Goal: Task Accomplishment & Management: Complete application form

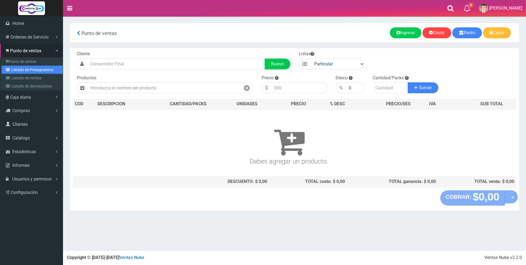
click at [34, 66] on link "Listado de Presupuestos" at bounding box center [32, 70] width 61 height 8
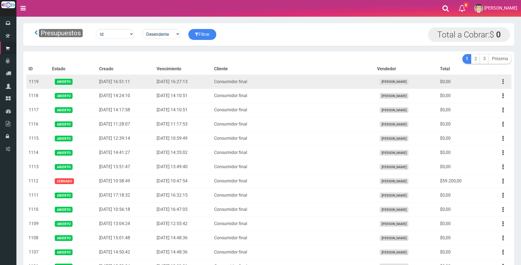
click at [503, 83] on icon "button" at bounding box center [502, 82] width 1 height 10
click at [494, 97] on link "Editar" at bounding box center [487, 95] width 43 height 12
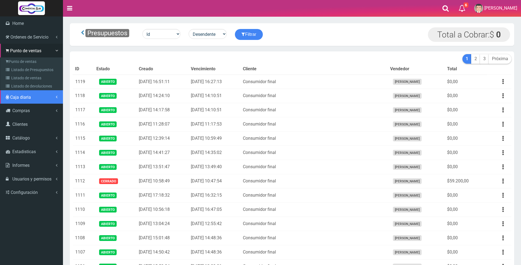
click at [24, 96] on span "Caja diaria" at bounding box center [20, 97] width 21 height 5
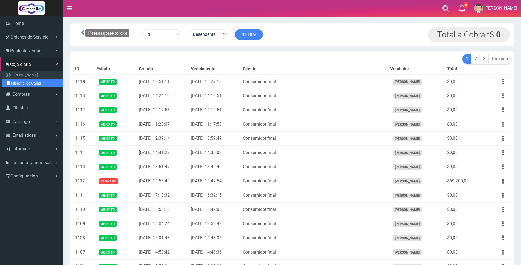
click at [25, 84] on link "Historial de Cajas" at bounding box center [32, 83] width 61 height 8
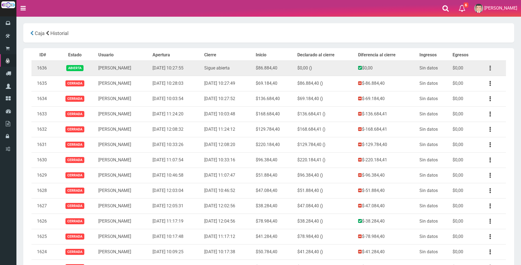
click at [491, 67] on button "button" at bounding box center [490, 69] width 12 height 10
click at [479, 84] on link "Ver" at bounding box center [474, 82] width 43 height 12
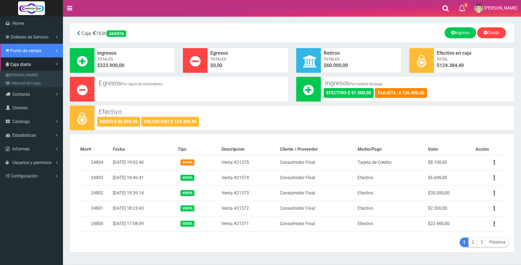
click at [16, 52] on span "Punto de ventas" at bounding box center [25, 50] width 31 height 5
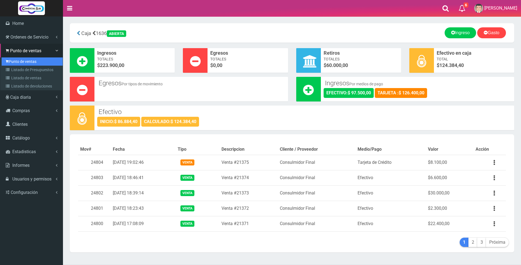
click at [14, 60] on link "Punto de ventas" at bounding box center [32, 61] width 61 height 8
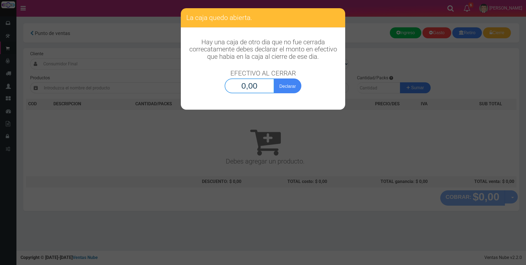
click at [235, 84] on input "0,00" at bounding box center [249, 86] width 50 height 15
type input "124.384,40"
click at [289, 84] on button "Declarar" at bounding box center [287, 86] width 27 height 15
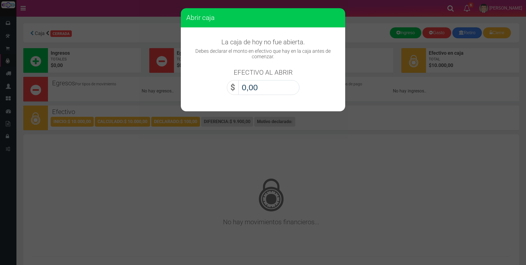
click at [289, 84] on input "0,00" at bounding box center [268, 87] width 61 height 15
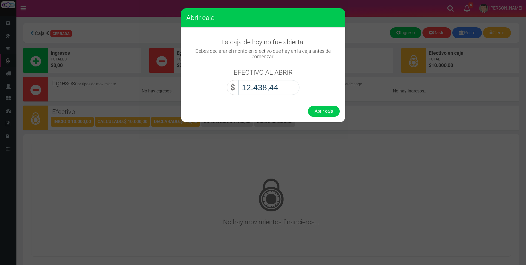
type input "124.384,40"
click at [320, 114] on button "Abrir caja" at bounding box center [324, 111] width 32 height 11
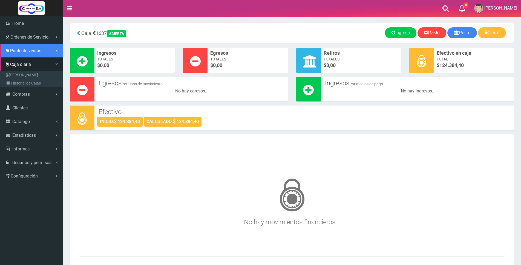
click at [23, 48] on span "Punto de ventas" at bounding box center [25, 50] width 31 height 5
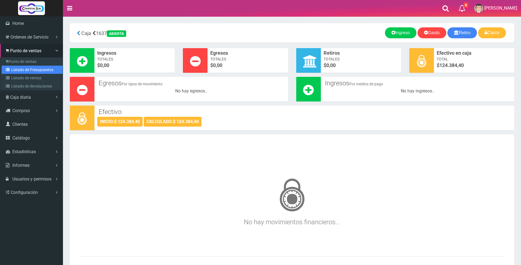
click at [23, 70] on link "Listado de Presupuestos" at bounding box center [32, 70] width 61 height 8
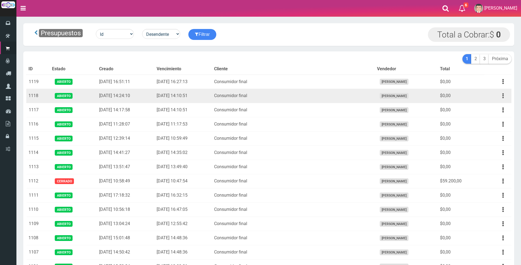
click at [503, 94] on icon "button" at bounding box center [502, 96] width 1 height 10
click at [499, 112] on link "Editar" at bounding box center [487, 109] width 43 height 12
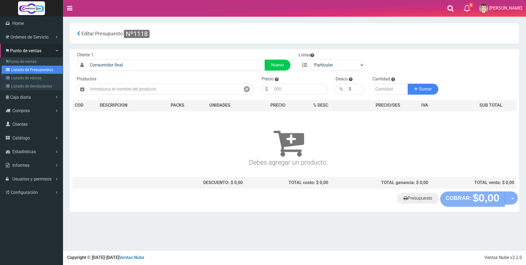
click at [24, 70] on link "Listado de Presupuestos" at bounding box center [32, 70] width 61 height 8
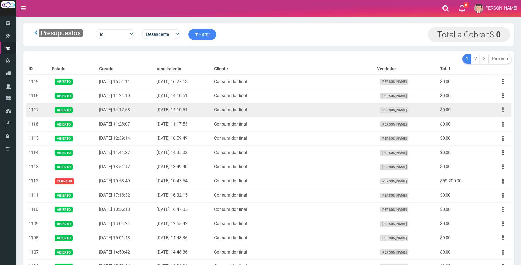
click at [504, 111] on button "button" at bounding box center [503, 110] width 12 height 10
click at [491, 122] on link "Editar" at bounding box center [487, 123] width 43 height 12
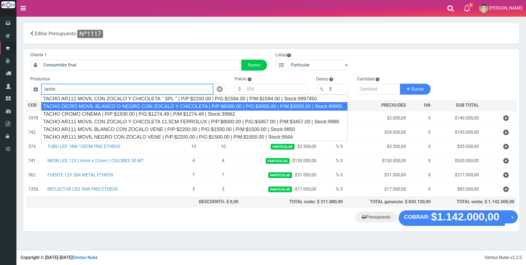
click at [196, 107] on div "TACHO DICRO MOVIL BLANCO O NEGRO CON ZOCALO Y CHICOLETA | P/P:$6000.00 | P/G:$3…" at bounding box center [194, 106] width 306 height 8
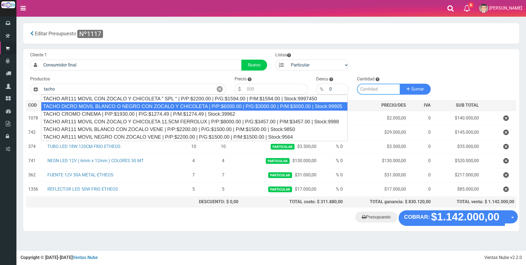
type input "TACHO DICRO MOVIL BLANCO O NEGRO CON ZOCALO Y CHICOLETA | P/P:$6000.00 | P/G:$3…"
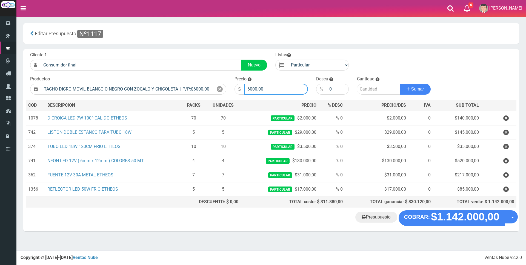
click at [284, 89] on input "6000.00" at bounding box center [276, 89] width 64 height 11
type input "6"
type input "5200"
click at [374, 85] on input "number" at bounding box center [378, 89] width 43 height 11
type input "7000"
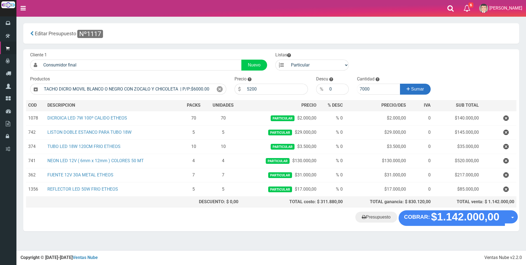
click at [419, 90] on span "Sumar" at bounding box center [417, 89] width 13 height 5
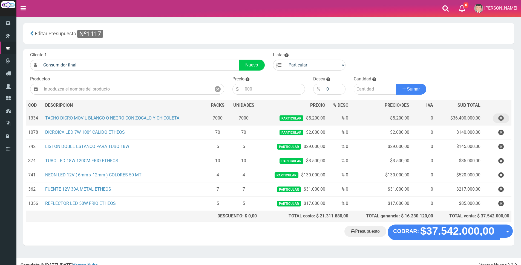
click at [502, 119] on icon "button" at bounding box center [500, 119] width 5 height 10
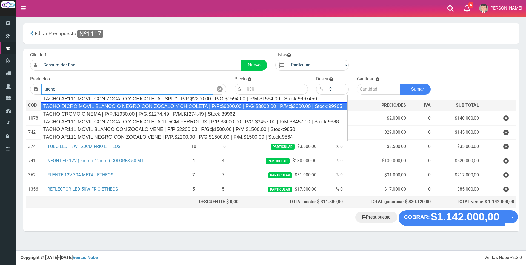
click at [325, 106] on div "TACHO DICRO MOVIL BLANCO O NEGRO CON ZOCALO Y CHICOLETA | P/P:$6000.00 | P/G:$3…" at bounding box center [194, 106] width 306 height 8
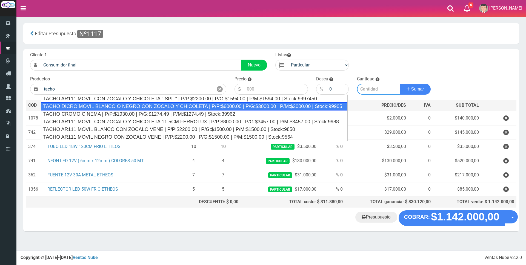
type input "TACHO DICRO MOVIL BLANCO O NEGRO CON ZOCALO Y CHICOLETA | P/P:$6000.00 | P/G:$3…"
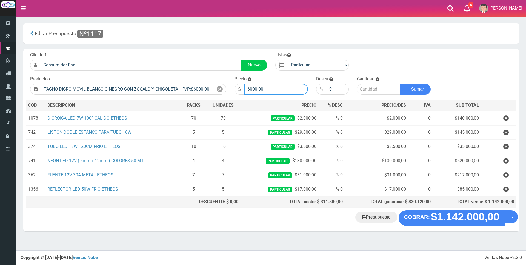
click at [280, 89] on input "6000.00" at bounding box center [276, 89] width 64 height 11
type input "6"
type input "7500"
click at [365, 86] on input "number" at bounding box center [378, 89] width 43 height 11
type input "70"
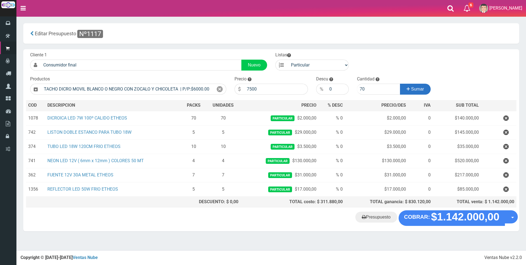
click at [408, 91] on icon at bounding box center [407, 89] width 3 height 8
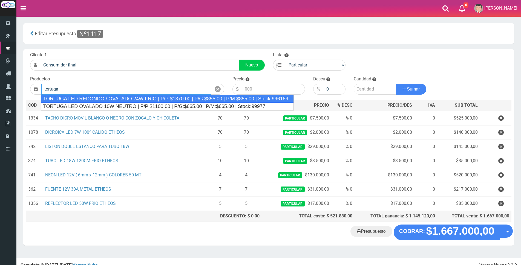
click at [263, 99] on div "TORTUGA LED REDONDO / OVALADO 24W FRIO | P/P:$1370.00 | P/G:$855.00 | P/M:$855.…" at bounding box center [167, 99] width 253 height 8
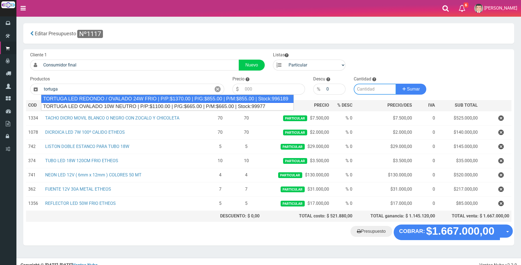
type input "TORTUGA LED REDONDO / OVALADO 24W FRIO | P/P:$1370.00 | P/G:$855.00 | P/M:$855.…"
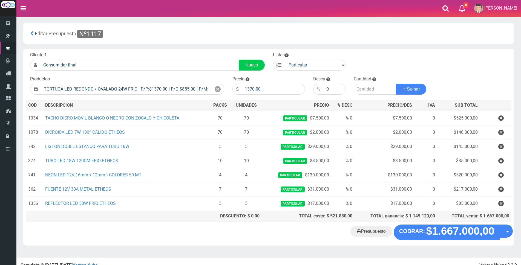
click at [389, 253] on section "× Titulo del Msj texto Mas Texto Cancelar Aceptar Editar Presupuesto Nº1117" at bounding box center [268, 137] width 505 height 242
click at [278, 87] on input "1370.00" at bounding box center [273, 89] width 63 height 11
type input "1"
type input "20000"
click at [368, 92] on input "number" at bounding box center [375, 89] width 42 height 11
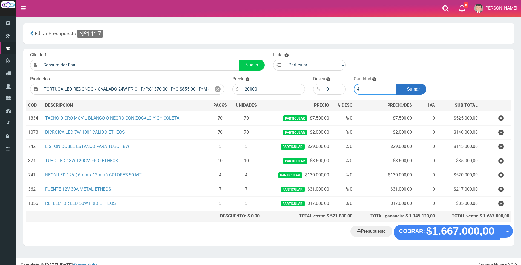
type input "4"
click at [409, 91] on span "Sumar" at bounding box center [413, 89] width 13 height 5
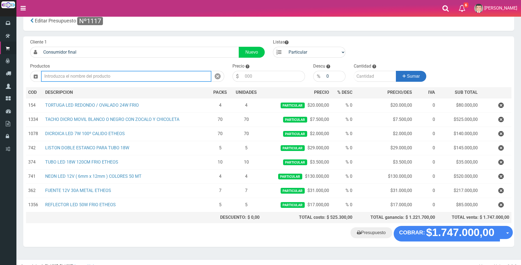
scroll to position [20, 0]
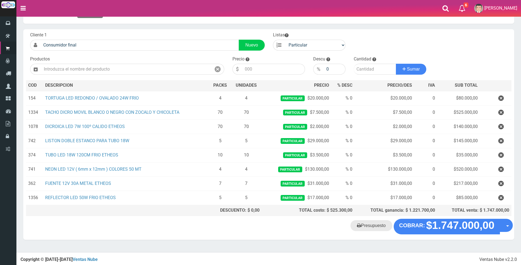
click at [366, 226] on link "Presupuesto" at bounding box center [371, 225] width 42 height 11
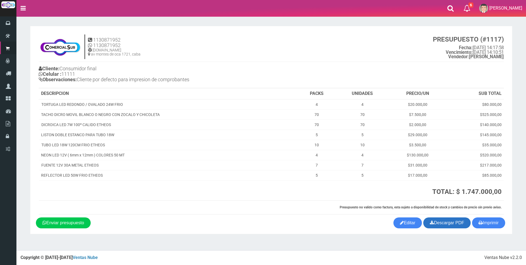
click at [439, 227] on link "Descargar PDF" at bounding box center [446, 223] width 47 height 11
click at [403, 225] on link "Editar" at bounding box center [407, 223] width 28 height 11
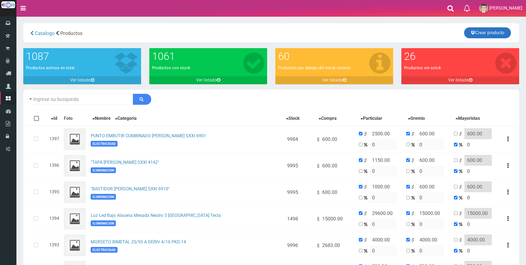
click at [492, 34] on link "Crear producto" at bounding box center [487, 32] width 47 height 11
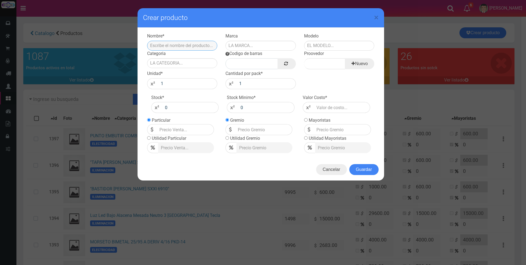
click at [195, 47] on input "text" at bounding box center [182, 46] width 70 height 10
type input "TORTUHA ALTA TEMPERATURA COCINA"
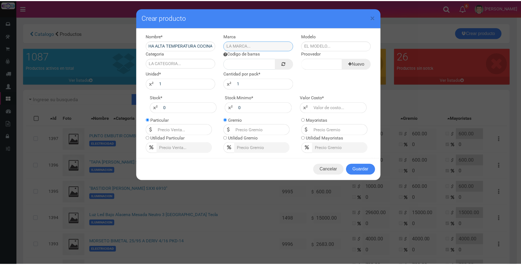
scroll to position [0, 0]
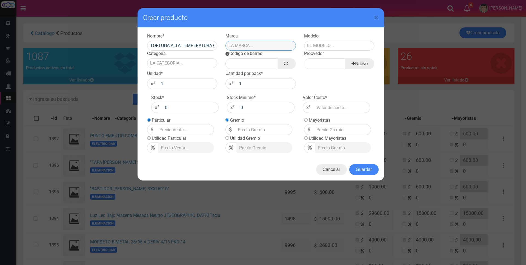
click at [240, 45] on input "text" at bounding box center [260, 46] width 70 height 10
type input "XX"
click at [330, 48] on input "text" at bounding box center [339, 46] width 70 height 10
type input "XXX"
click at [167, 61] on input "Categoria" at bounding box center [182, 63] width 70 height 10
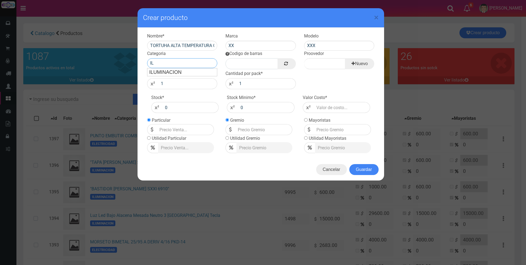
type input "IL"
click at [263, 64] on input "Codigo de barras" at bounding box center [251, 63] width 52 height 11
click at [290, 62] on link at bounding box center [286, 63] width 18 height 11
click at [315, 64] on input "Proovedor" at bounding box center [324, 63] width 41 height 11
type input "XX"
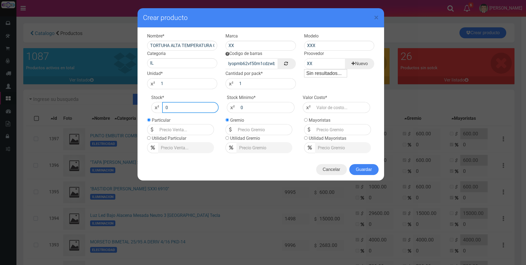
click at [179, 105] on input "0" at bounding box center [190, 107] width 57 height 11
type input "200"
click at [171, 130] on input "Lista de precios" at bounding box center [185, 129] width 57 height 11
type input "15000"
click at [323, 107] on input "number" at bounding box center [341, 107] width 57 height 11
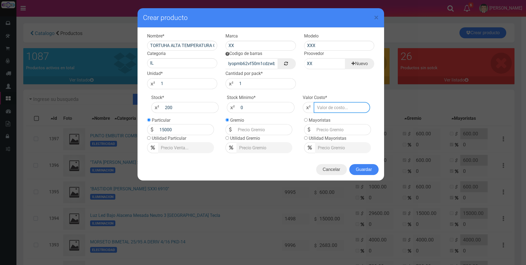
type input "1"
type input "15"
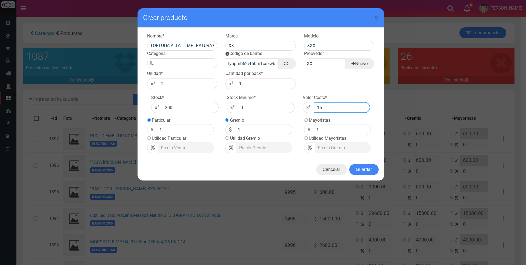
type input "15"
type input "150"
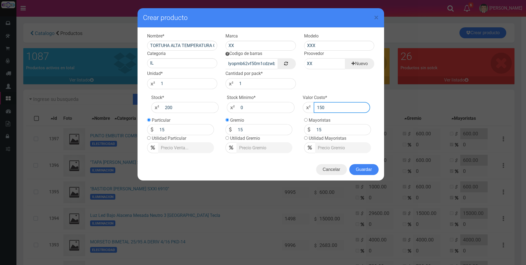
type input "150"
type input "1500"
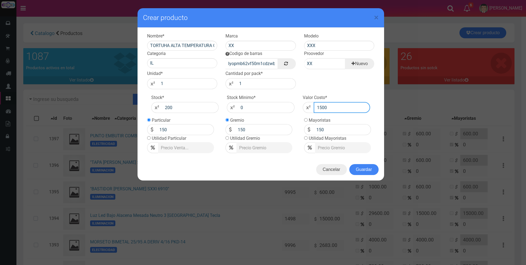
type input "1500"
type input "15000"
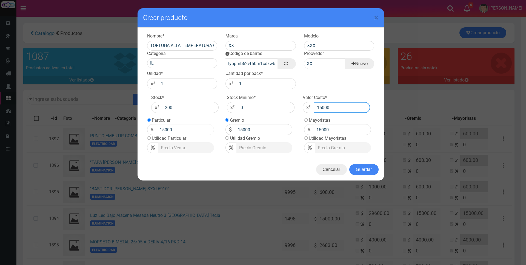
type input "15000"
click at [179, 132] on input "15000" at bounding box center [185, 129] width 57 height 11
type input "1"
type input "20000"
click at [170, 46] on input "TORTUHA ALTA TEMPERATURA COCINA" at bounding box center [182, 46] width 70 height 10
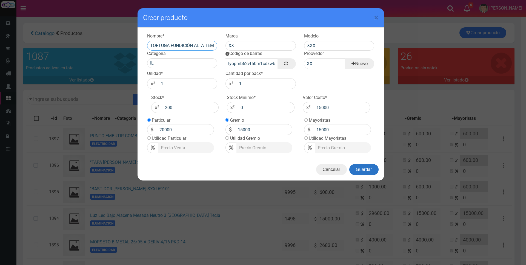
type input "TORTUGA FUNDICIÓN ALTA TEMPERATURA COCINA"
click at [371, 167] on button "Guardar" at bounding box center [363, 169] width 29 height 11
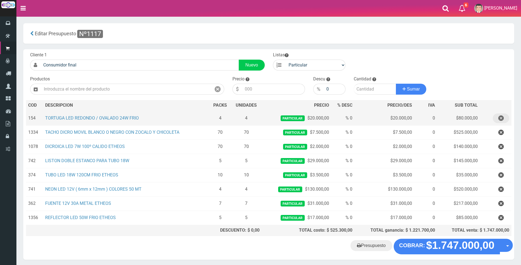
click at [503, 119] on icon "button" at bounding box center [500, 119] width 5 height 10
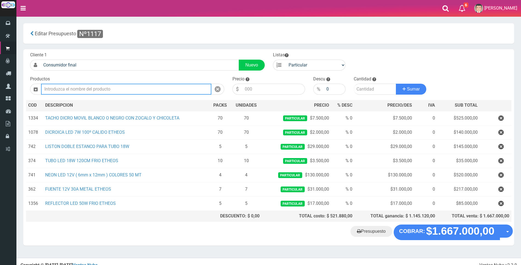
click at [152, 90] on input "text" at bounding box center [126, 89] width 170 height 11
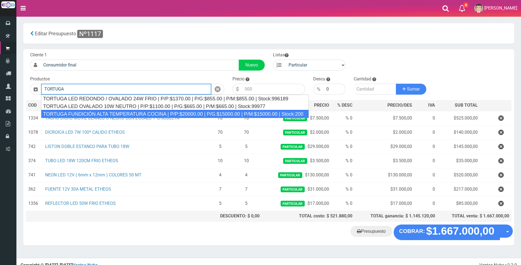
click at [152, 111] on div "TORTUGA FUNDICIÓN ALTA TEMPERATURA COCINA | P/P:$20000.00 | P/G:$15000.00 | P/M…" at bounding box center [175, 114] width 268 height 8
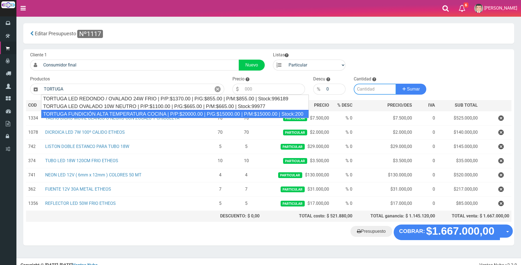
type input "TORTUGA FUNDICIÓN ALTA TEMPERATURA COCINA | P/P:$20000.00 | P/G:$15000.00 | P/M…"
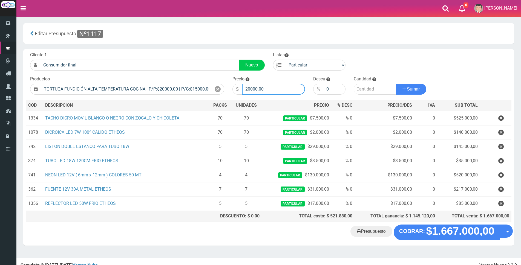
click at [275, 88] on input "20000.00" at bounding box center [273, 89] width 63 height 11
type input "24000"
click at [374, 89] on input "number" at bounding box center [375, 89] width 42 height 11
type input "4"
click at [414, 89] on span "Sumar" at bounding box center [413, 89] width 13 height 5
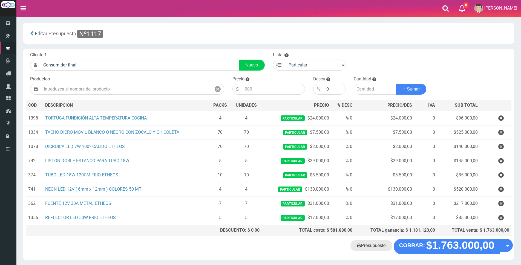
click at [377, 246] on link "Presupuesto" at bounding box center [371, 245] width 42 height 11
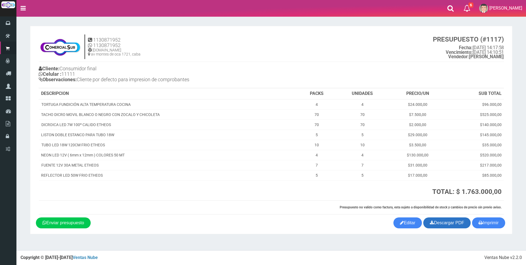
click at [453, 225] on link "Descargar PDF" at bounding box center [446, 223] width 47 height 11
click at [431, 224] on link "Descargar PDF" at bounding box center [446, 223] width 47 height 11
